Goal: Task Accomplishment & Management: Manage account settings

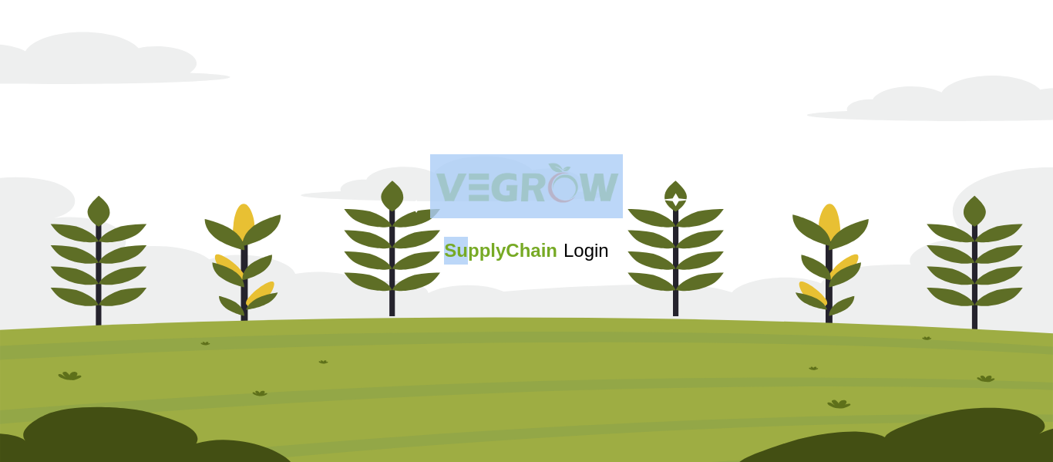
drag, startPoint x: 463, startPoint y: 265, endPoint x: 917, endPoint y: 312, distance: 456.5
click at [917, 312] on div "SupplyChain Login" at bounding box center [526, 231] width 1053 height 184
click at [899, 298] on div "SupplyChain Login" at bounding box center [526, 231] width 1053 height 184
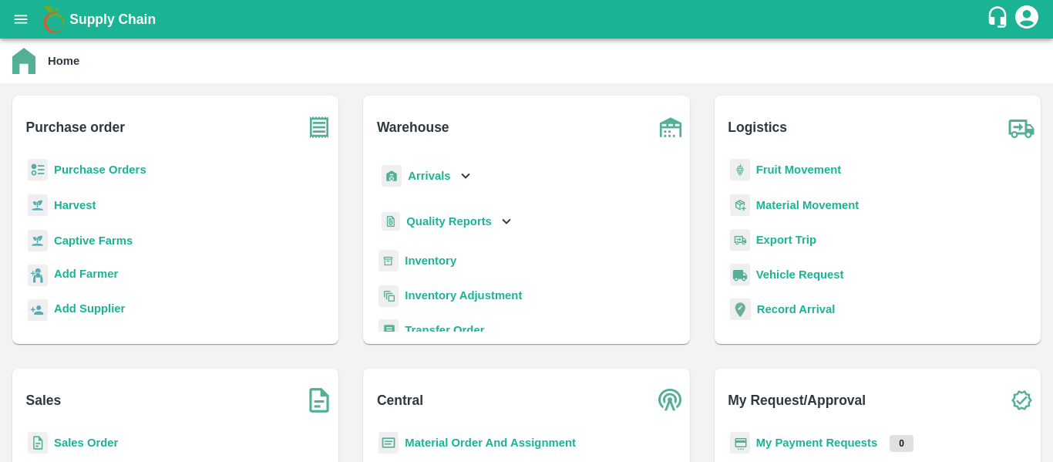
click at [124, 174] on b "Purchase Orders" at bounding box center [100, 169] width 93 height 12
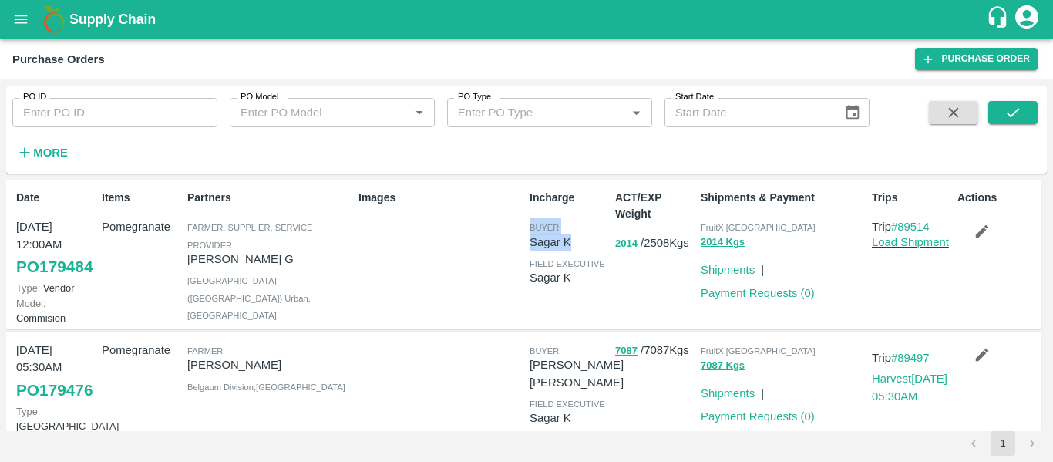
drag, startPoint x: 568, startPoint y: 239, endPoint x: 526, endPoint y: 234, distance: 42.7
click at [526, 234] on div "Incharge buyer Sagar K field executive [PERSON_NAME]" at bounding box center [566, 254] width 86 height 142
